Goal: Navigation & Orientation: Find specific page/section

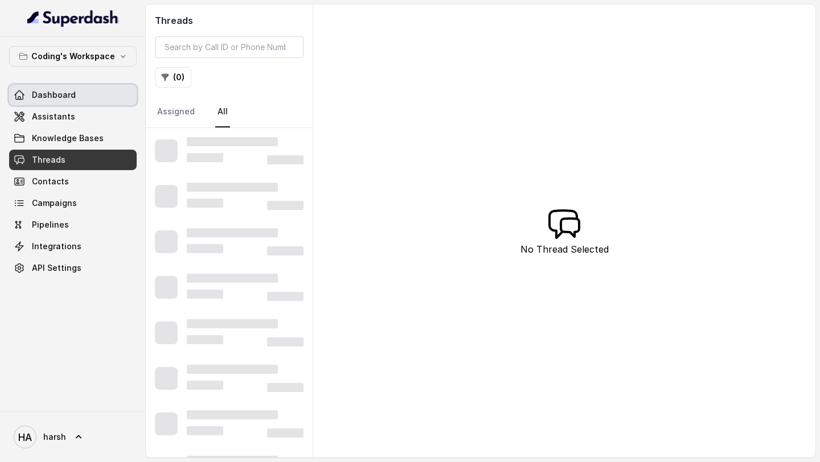
click at [63, 90] on span "Dashboard" at bounding box center [54, 94] width 44 height 11
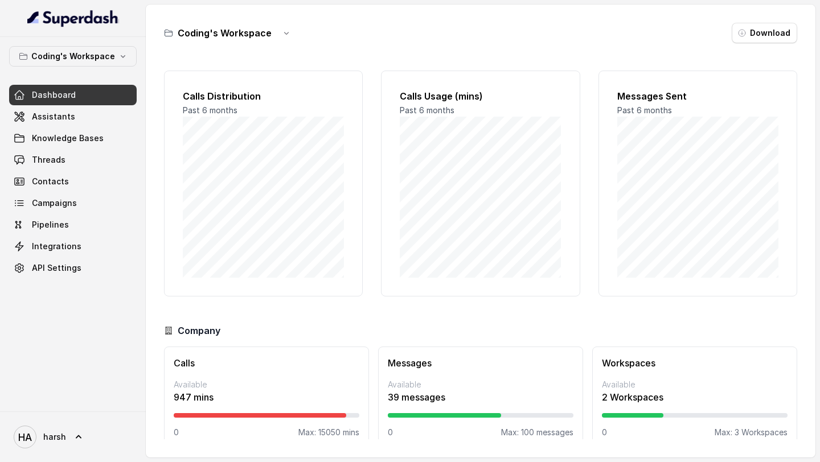
click at [53, 93] on span "Dashboard" at bounding box center [54, 94] width 44 height 11
